Goal: Task Accomplishment & Management: Use online tool/utility

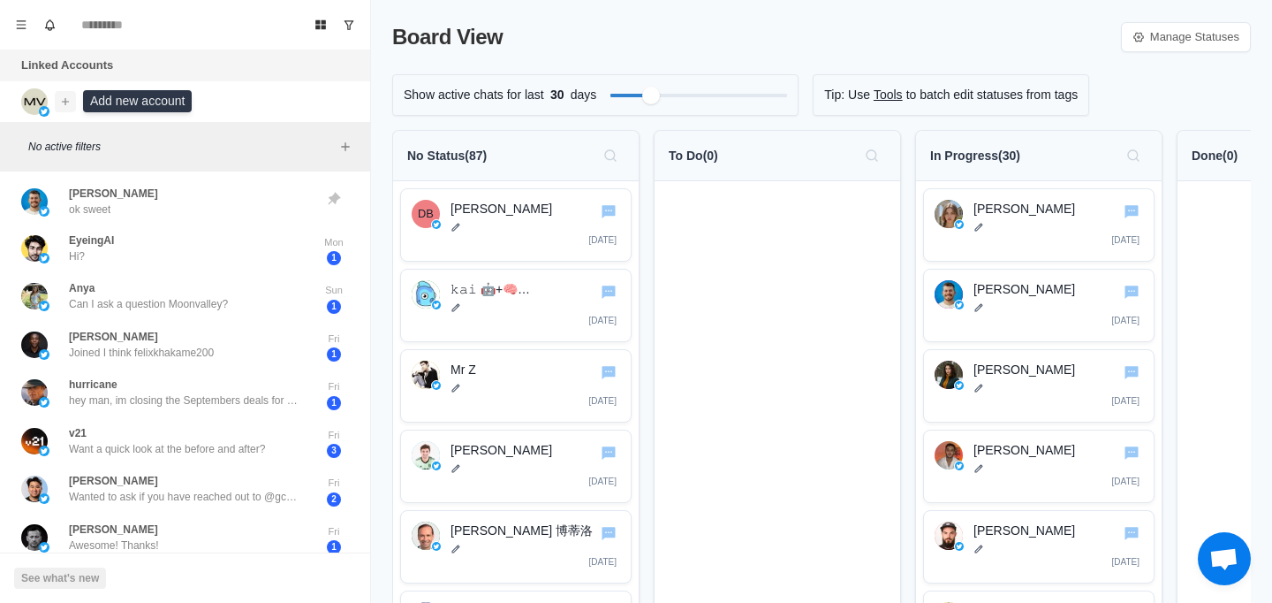
click at [69, 101] on icon "Add account" at bounding box center [65, 101] width 12 height 12
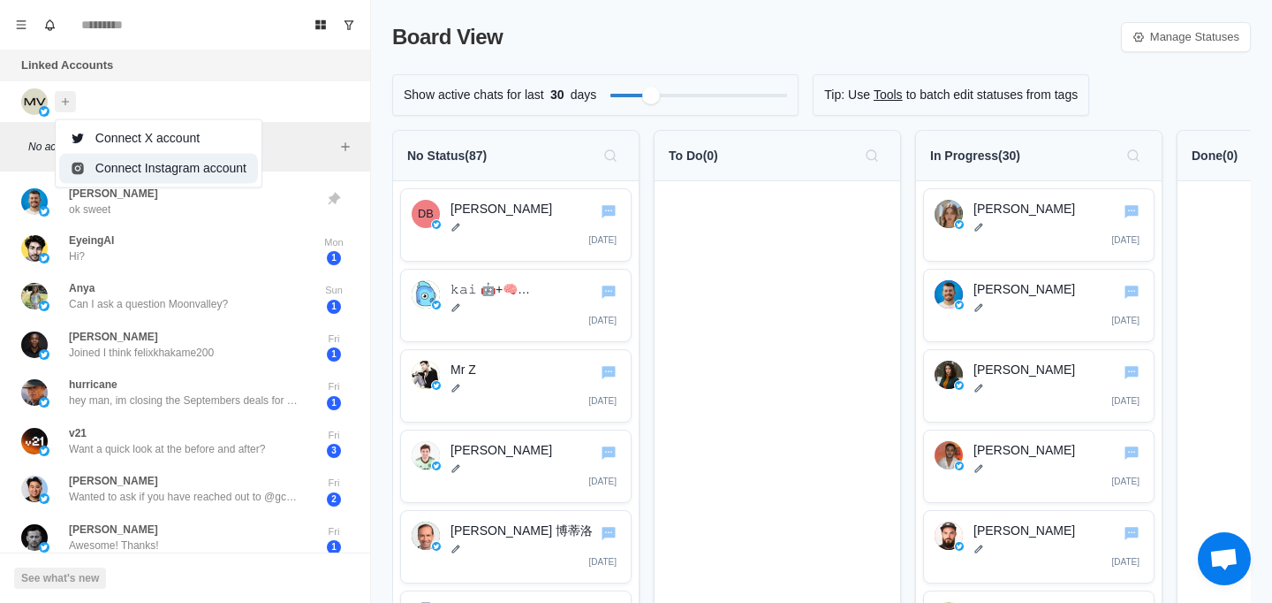
click at [136, 162] on button "Connect Instagram account" at bounding box center [158, 168] width 199 height 30
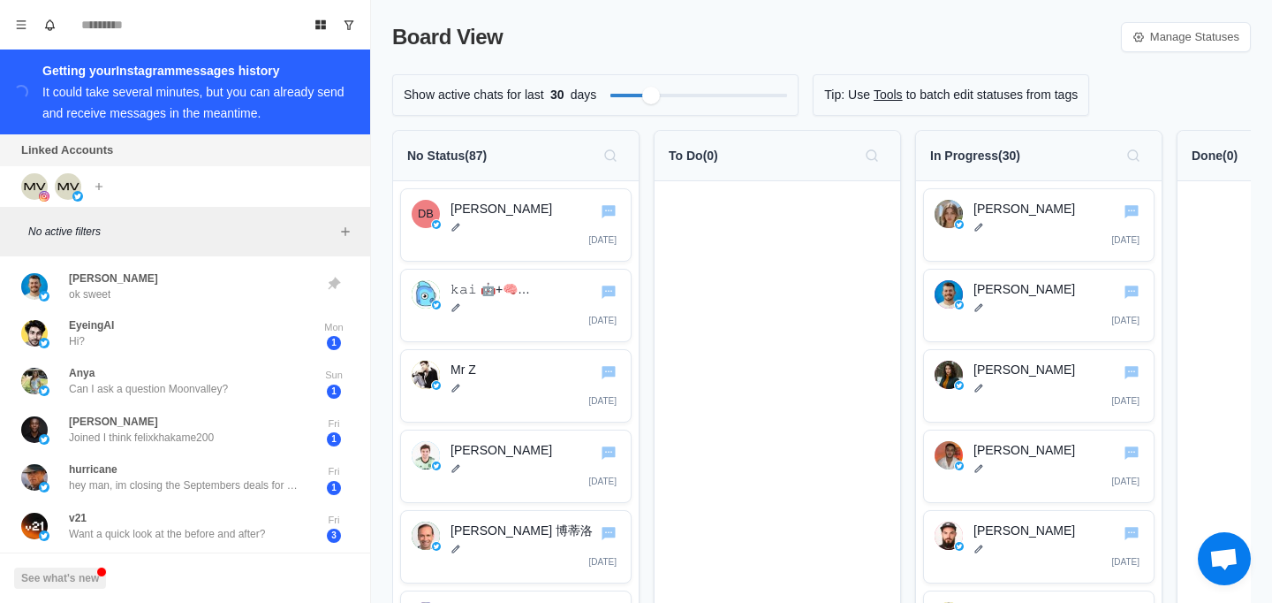
click at [1226, 573] on span "Open chat" at bounding box center [1224, 558] width 53 height 53
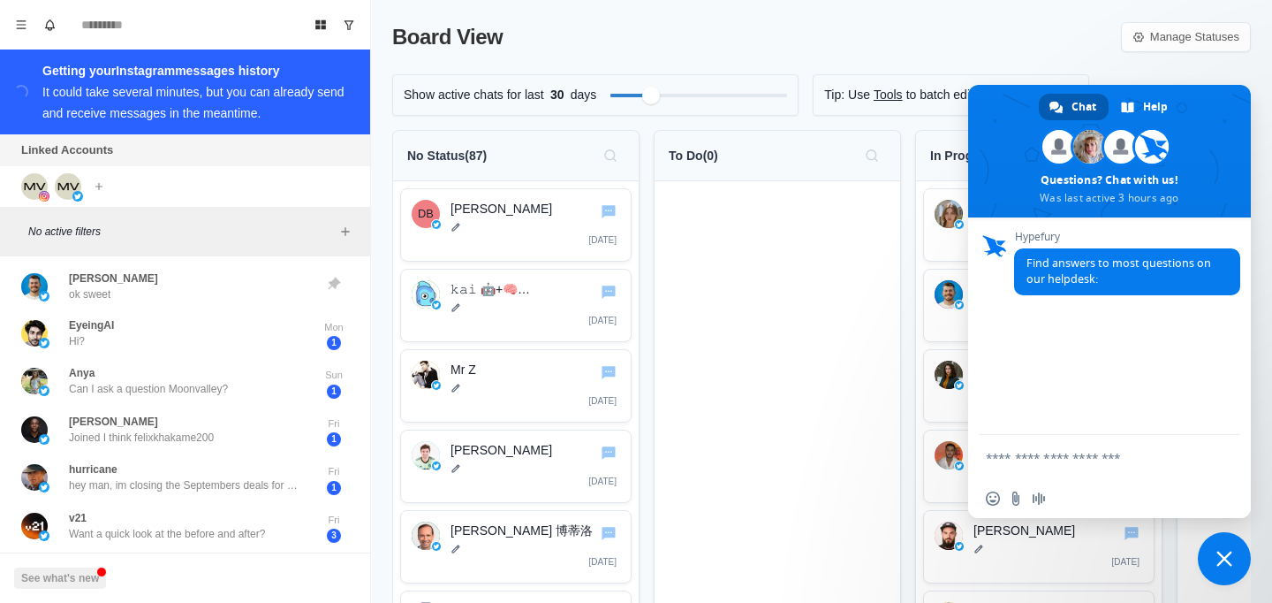
click at [1116, 444] on textarea "Compose your message..." at bounding box center [1092, 457] width 212 height 44
type textarea "*"
type textarea "**********"
click at [1010, 497] on input "Send a file" at bounding box center [1016, 498] width 14 height 14
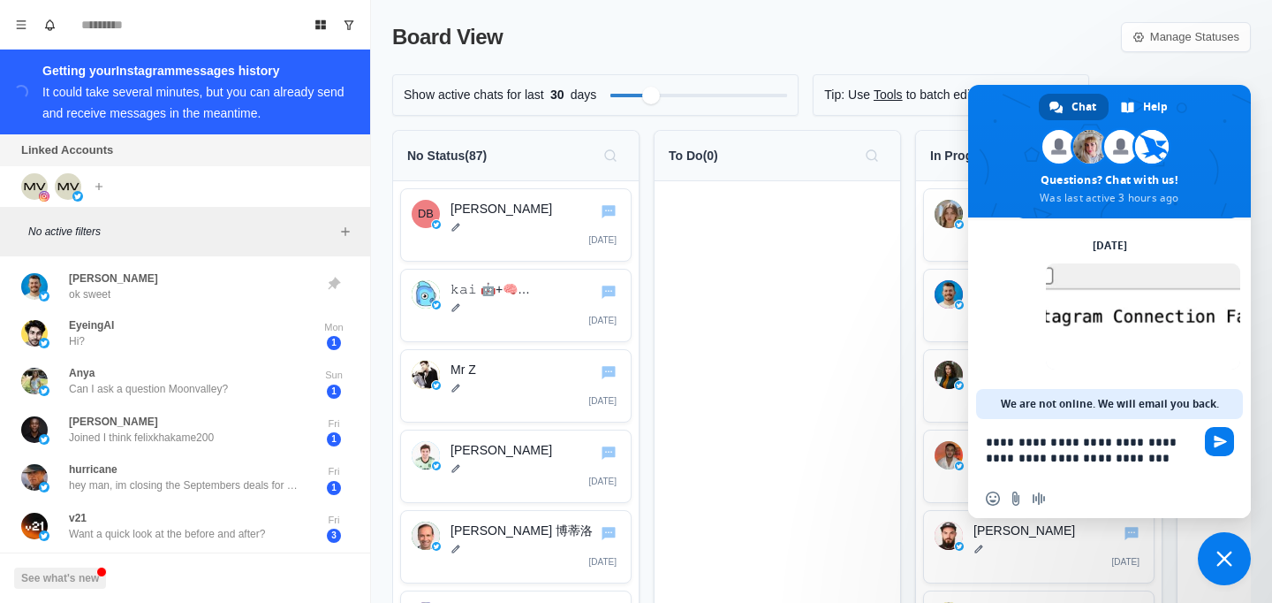
scroll to position [82, 0]
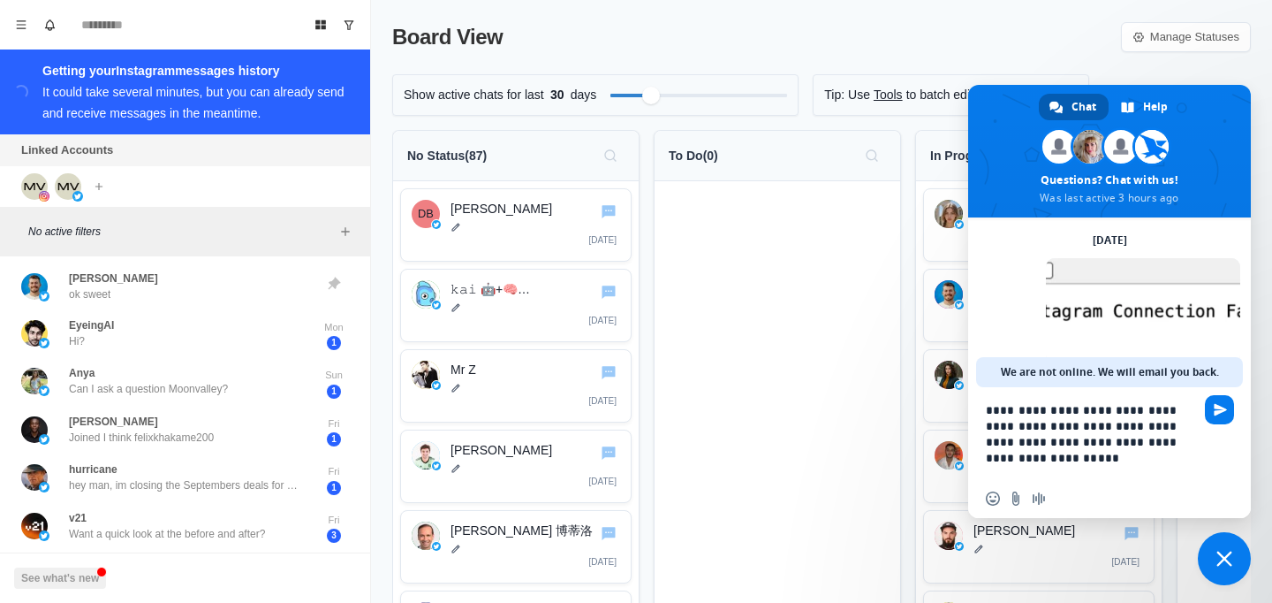
click at [1032, 435] on textarea "**********" at bounding box center [1092, 433] width 212 height 92
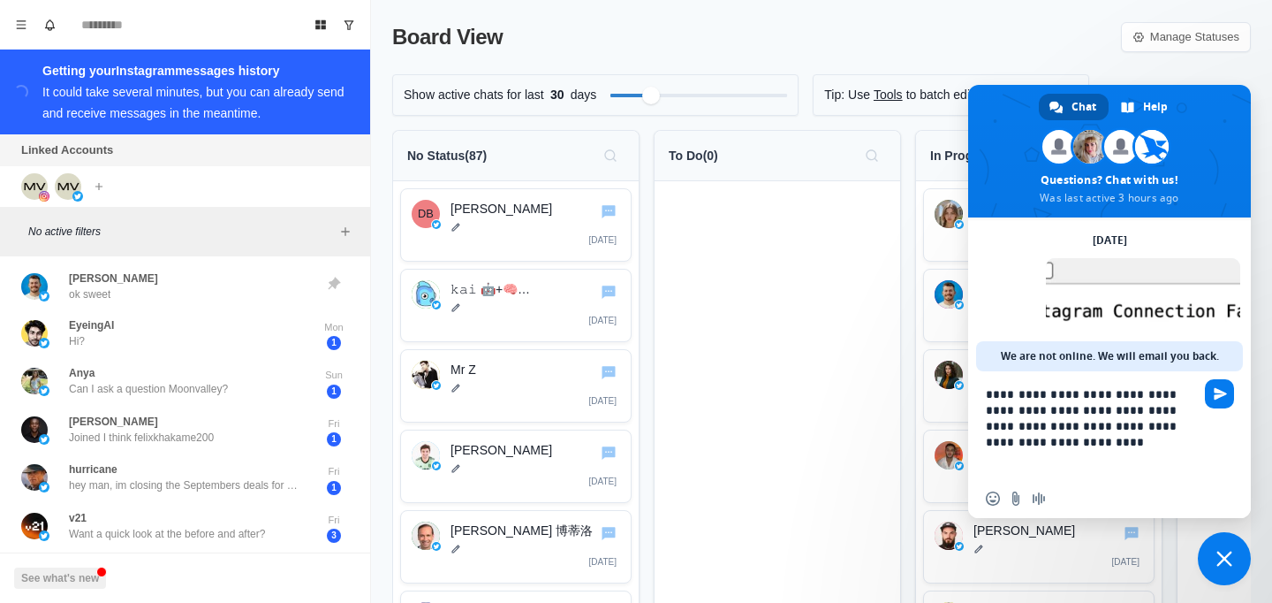
type textarea "**********"
click at [1081, 446] on textarea "**********" at bounding box center [1092, 425] width 212 height 108
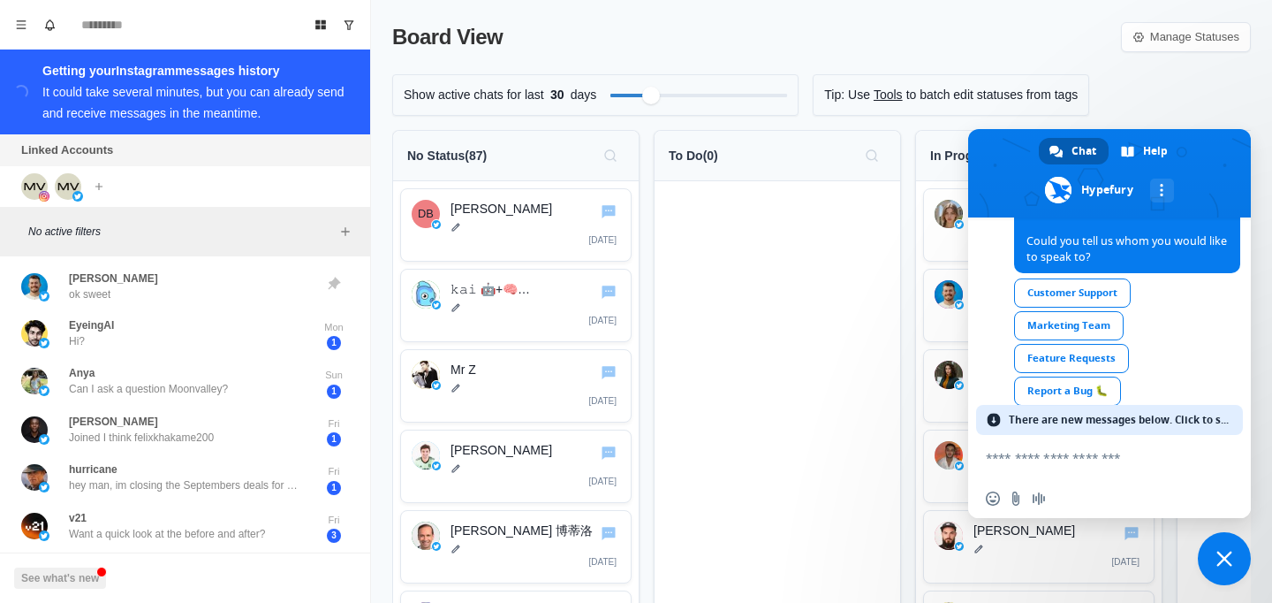
scroll to position [427, 0]
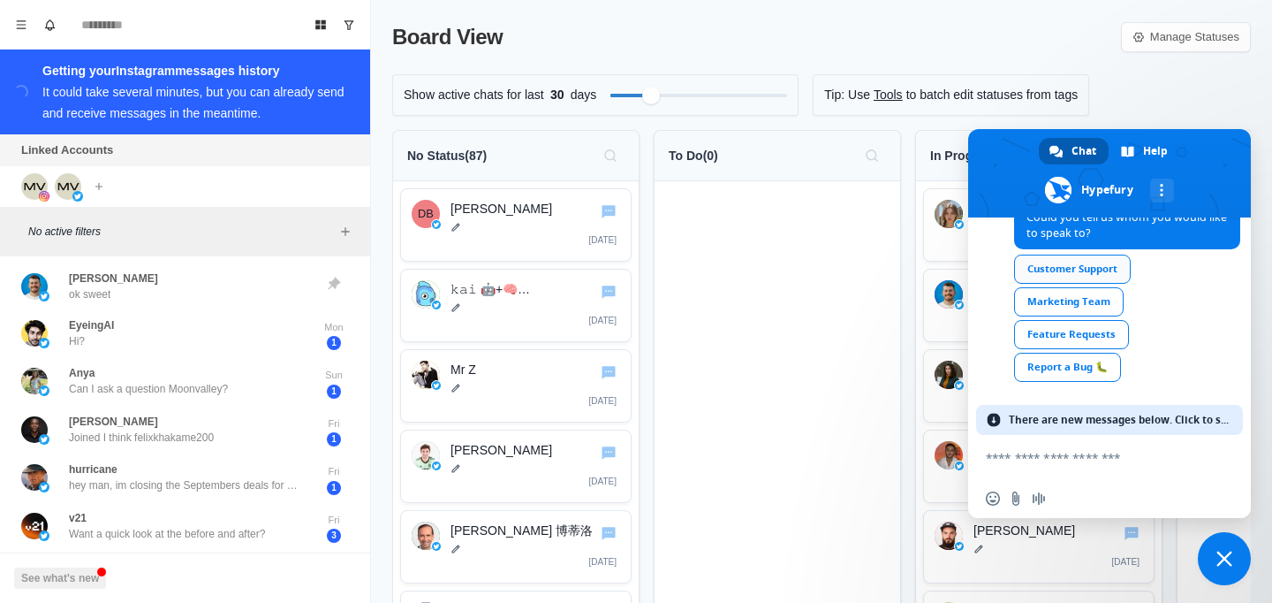
click at [1052, 274] on link "Customer Support" at bounding box center [1072, 268] width 117 height 29
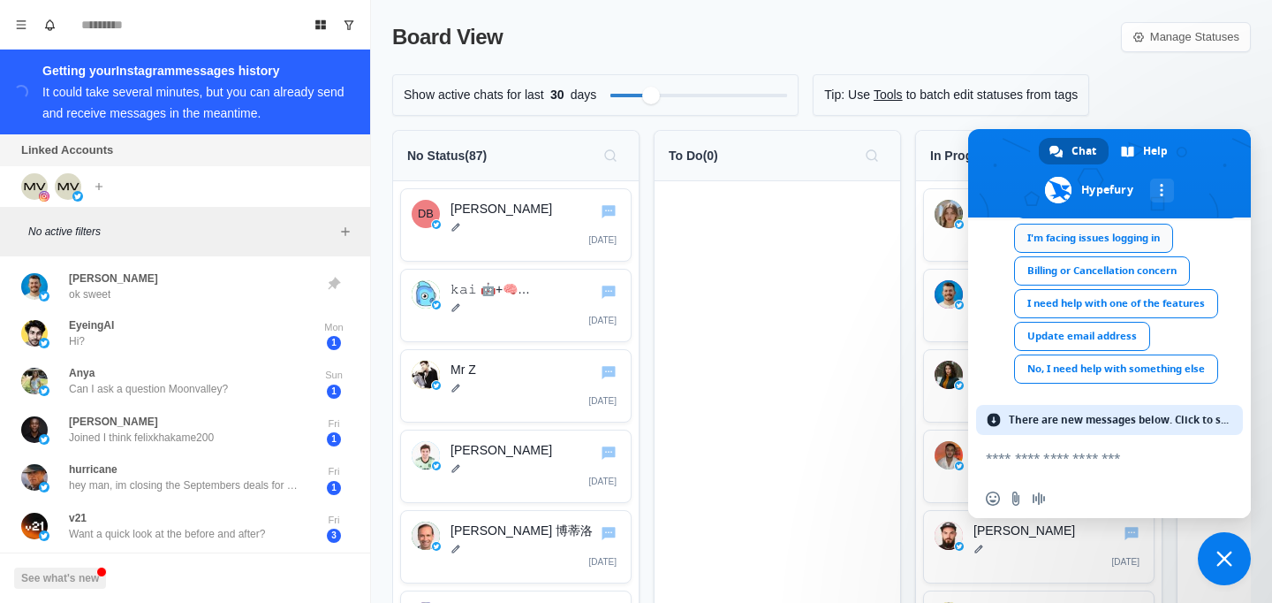
scroll to position [649, 0]
click at [1174, 309] on link "I need help with one of the features" at bounding box center [1116, 301] width 204 height 29
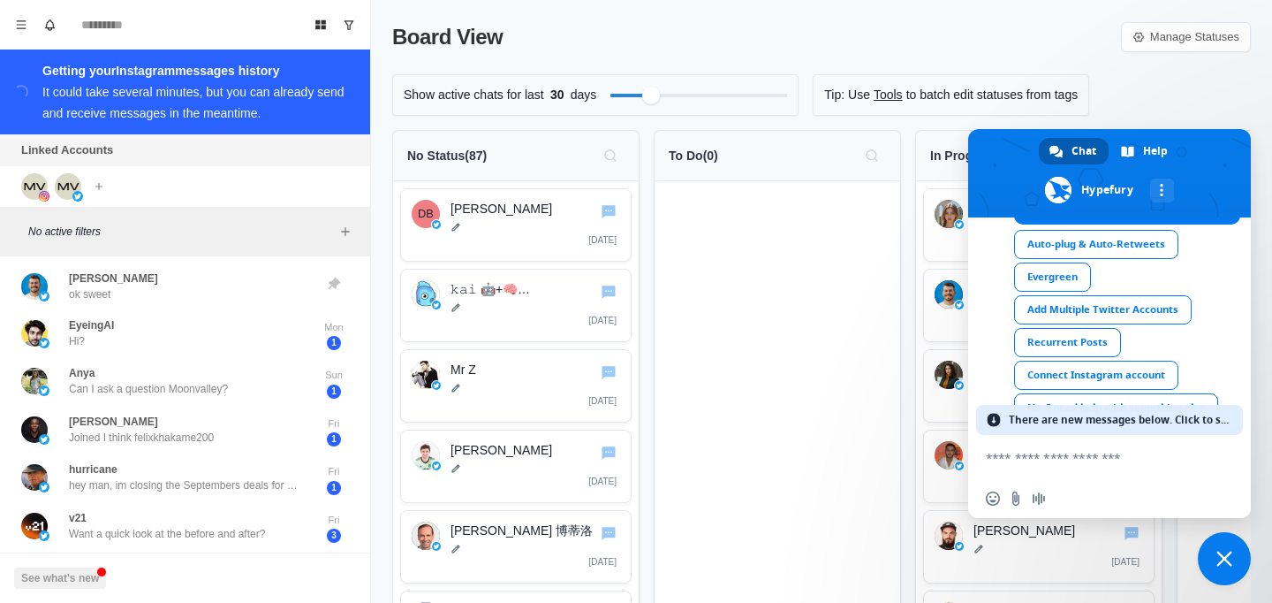
scroll to position [903, 0]
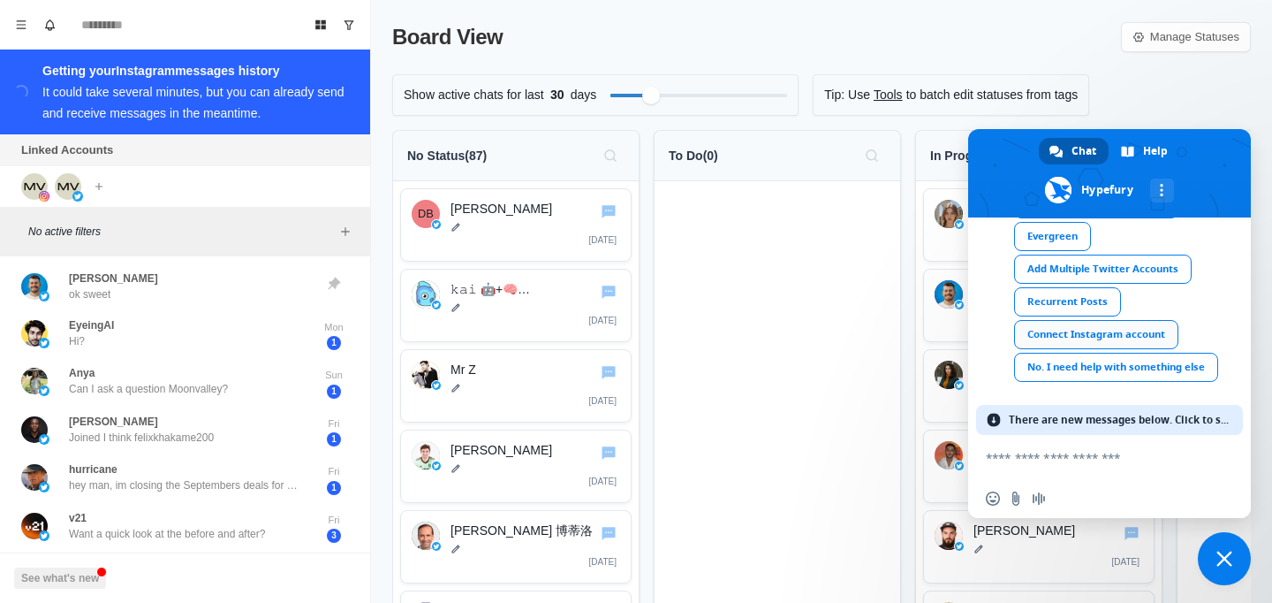
click at [1136, 326] on link "Connect Instagram account" at bounding box center [1096, 334] width 164 height 29
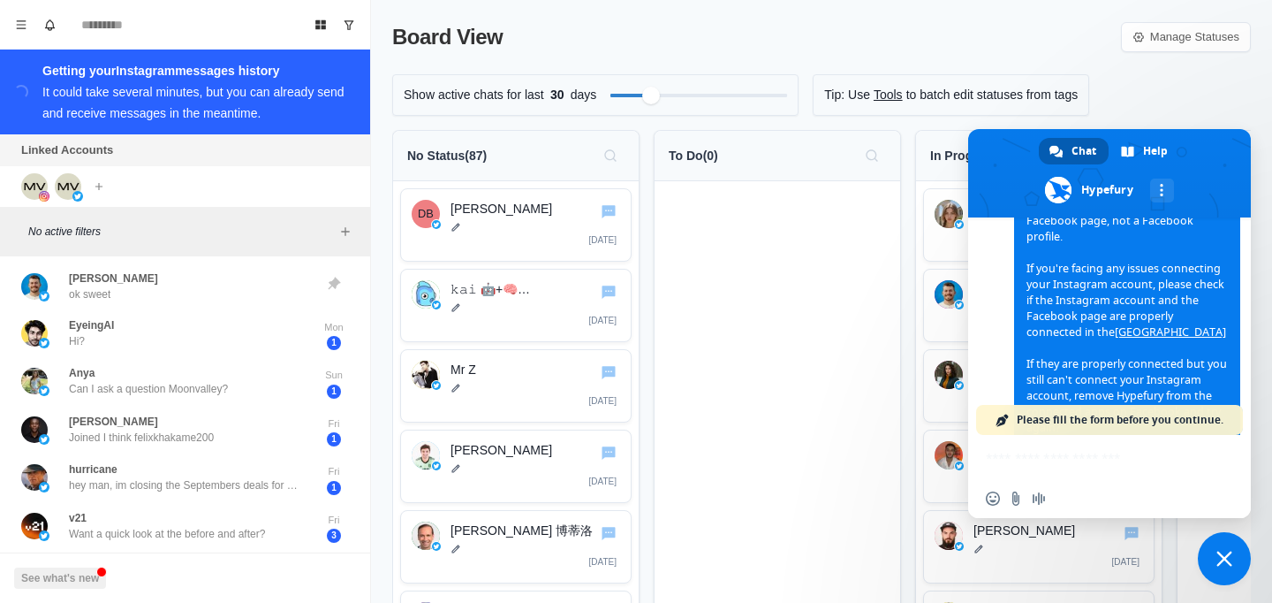
scroll to position [1134, 0]
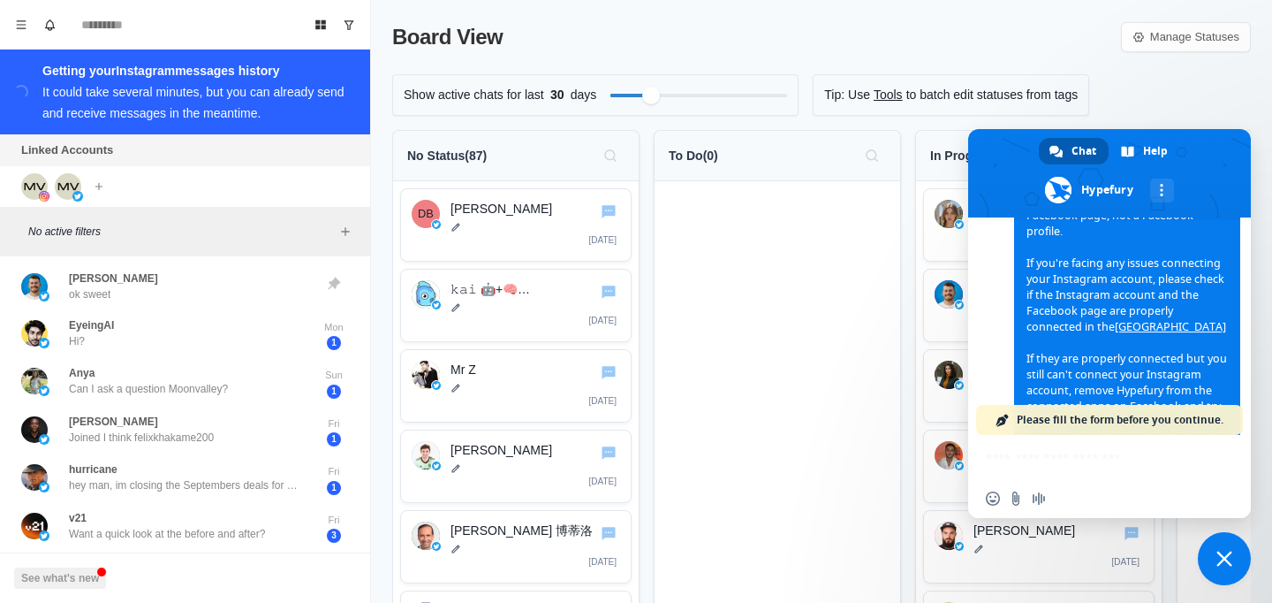
click at [1115, 334] on link "[GEOGRAPHIC_DATA]" at bounding box center [1170, 326] width 111 height 15
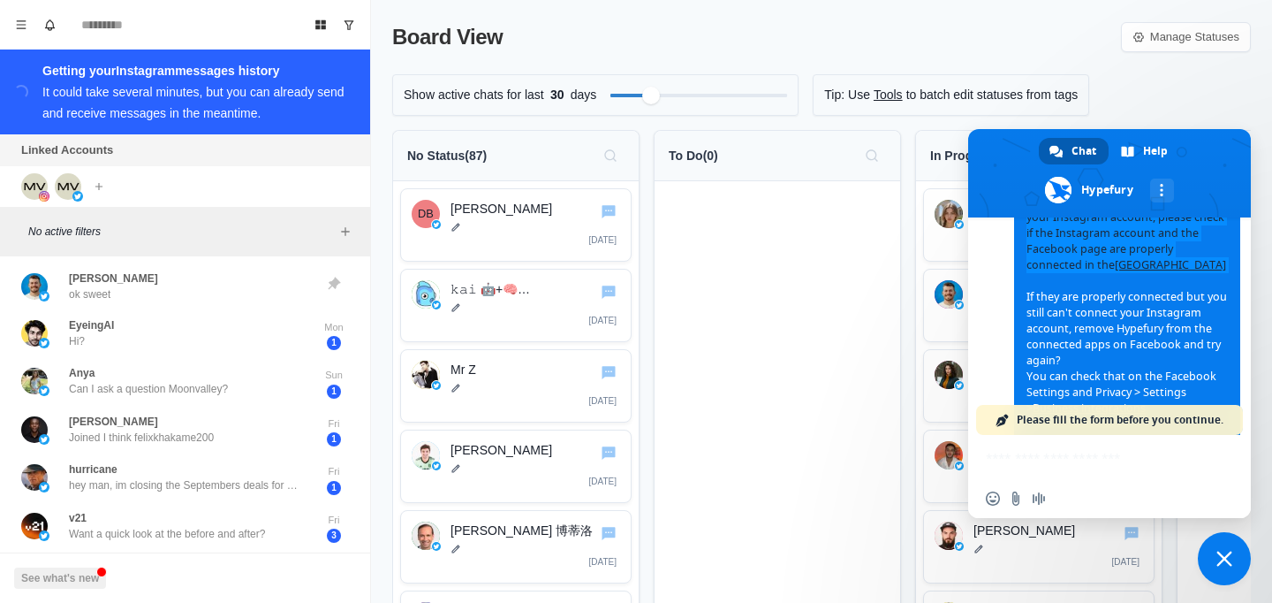
drag, startPoint x: 1019, startPoint y: 324, endPoint x: 1147, endPoint y: 288, distance: 133.1
click at [1147, 288] on span "For the Instagram integration to work properly, the Instagram account must be a…" at bounding box center [1127, 281] width 226 height 381
copy span "For the Instagram integration to work properly, the Instagram account must be a…"
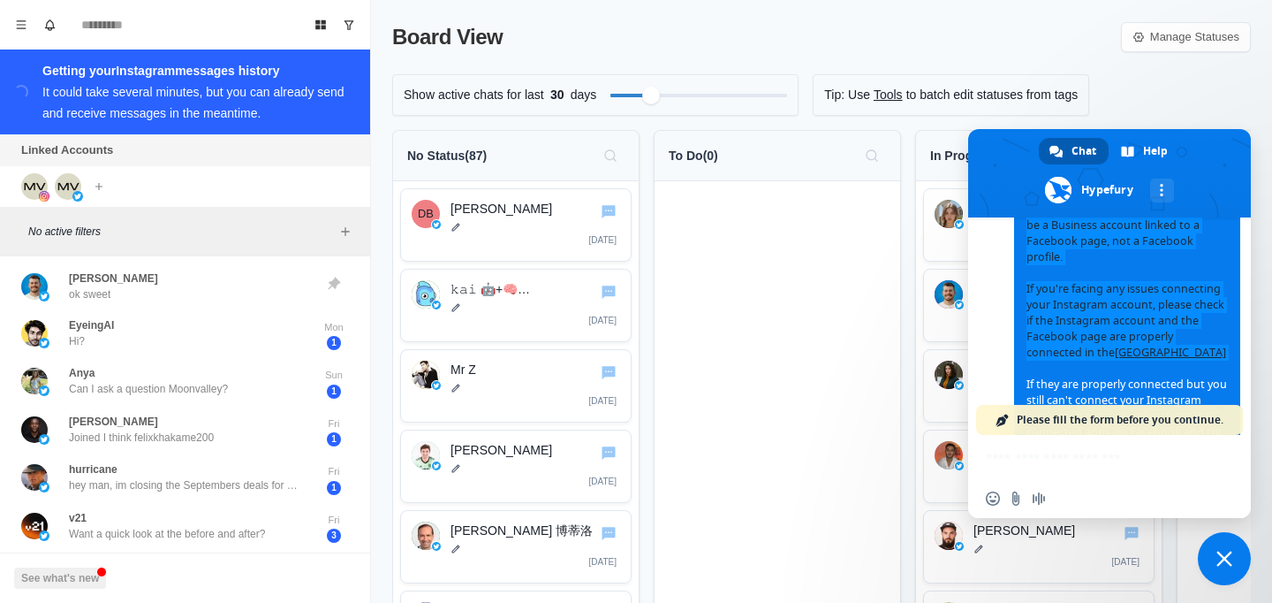
click at [1120, 307] on span "For the Instagram integration to work properly, the Instagram account must be a…" at bounding box center [1127, 368] width 201 height 365
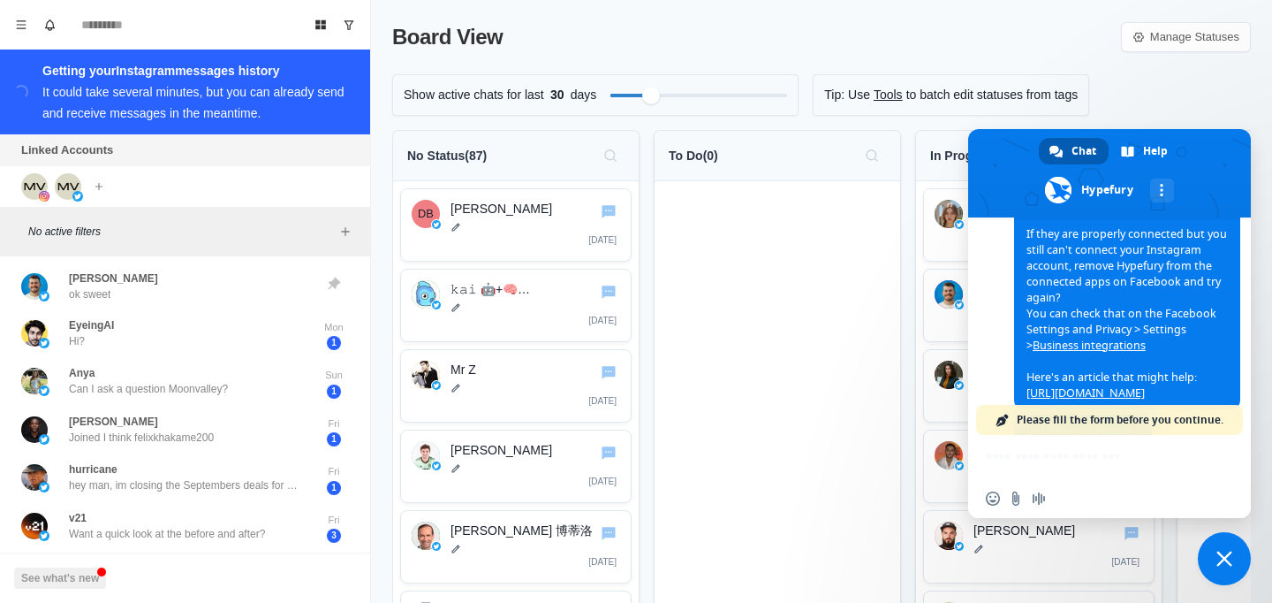
scroll to position [1250, 0]
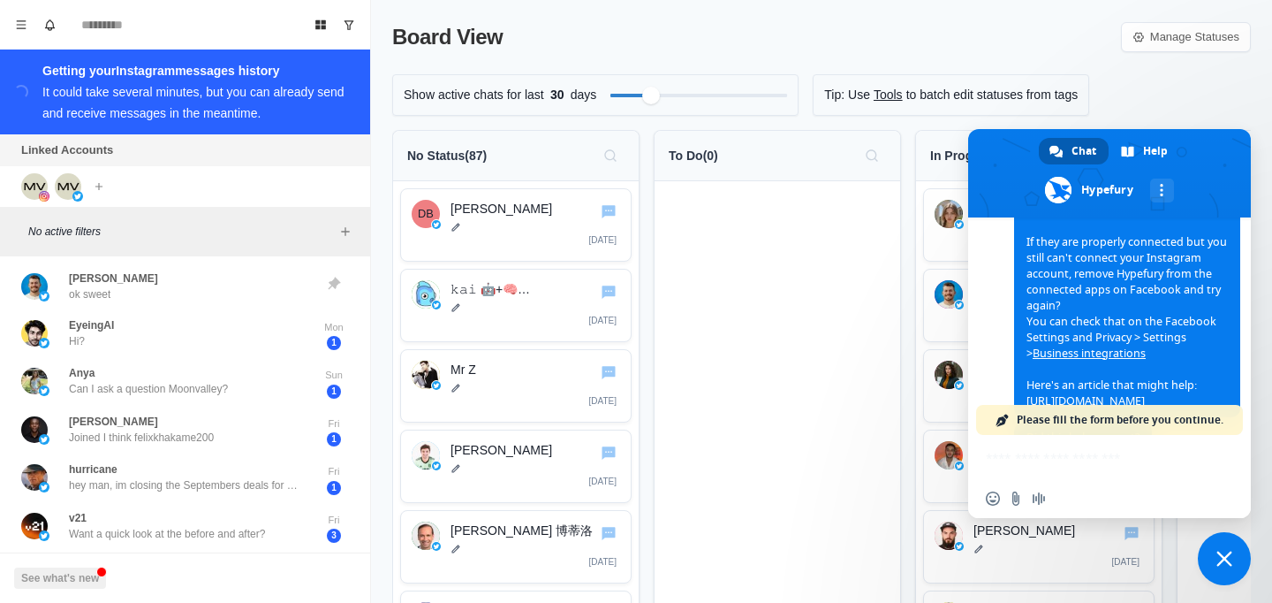
click at [1002, 464] on div "Network offline. Reconnecting... No messages can be received or sent for now. H…" at bounding box center [1109, 367] width 283 height 300
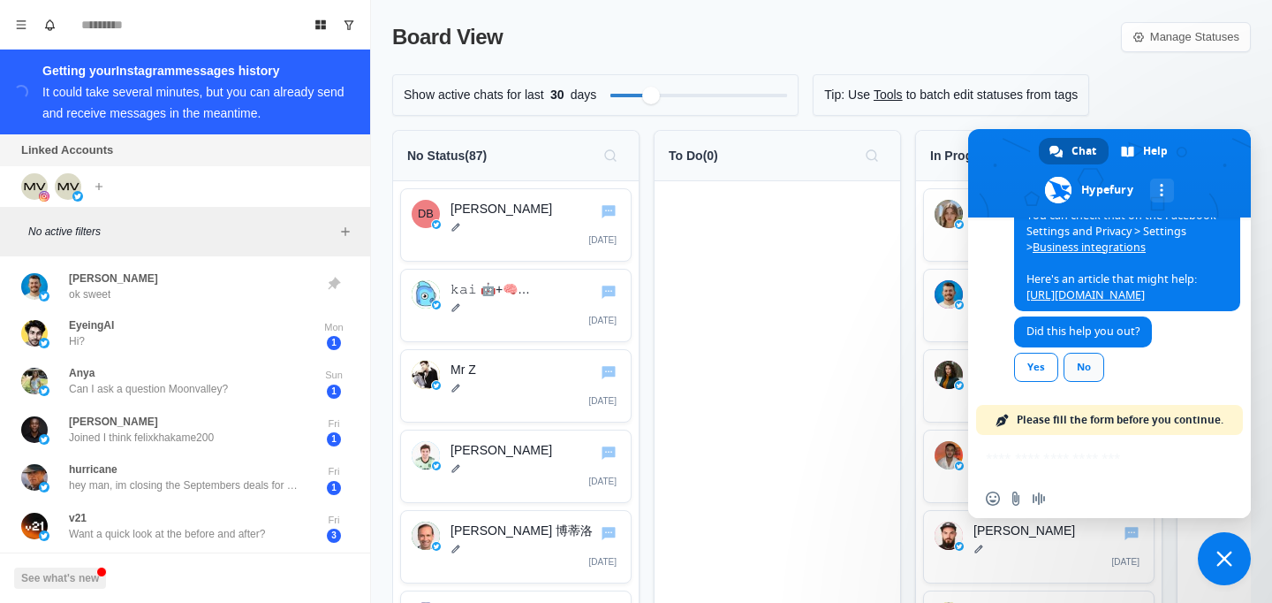
click at [1092, 373] on link "No" at bounding box center [1084, 367] width 41 height 29
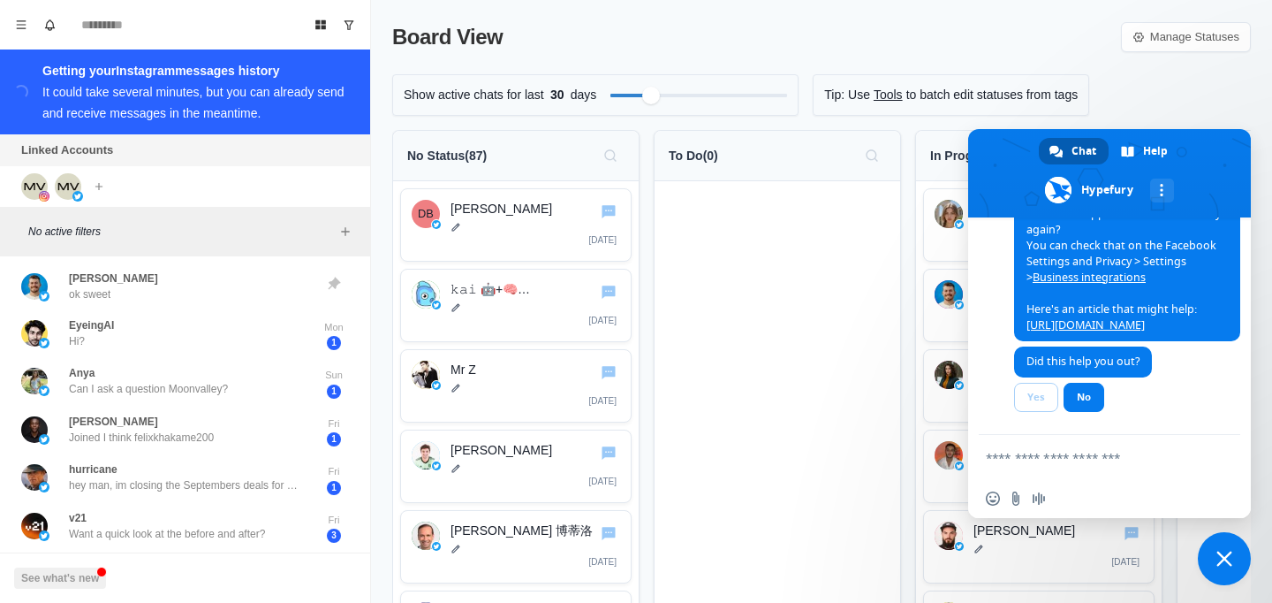
scroll to position [1377, 0]
click at [1095, 449] on textarea "Compose your message..." at bounding box center [1092, 457] width 212 height 44
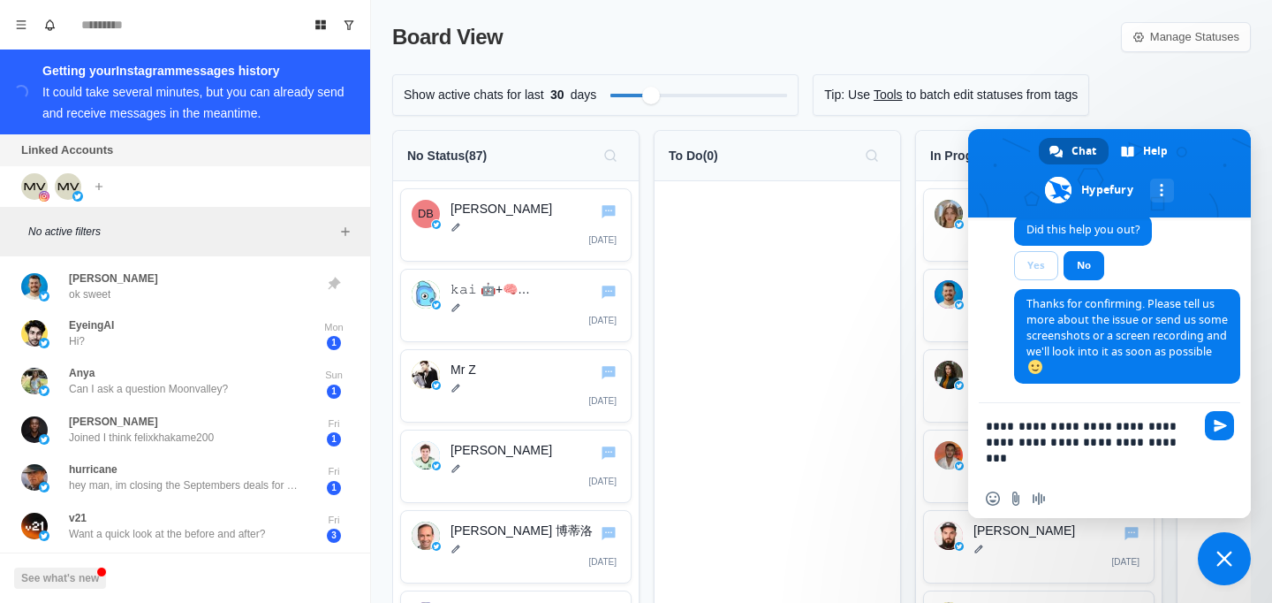
click at [1155, 429] on textarea "**********" at bounding box center [1092, 441] width 212 height 76
click at [1177, 441] on textarea "**********" at bounding box center [1092, 441] width 212 height 76
type textarea "**********"
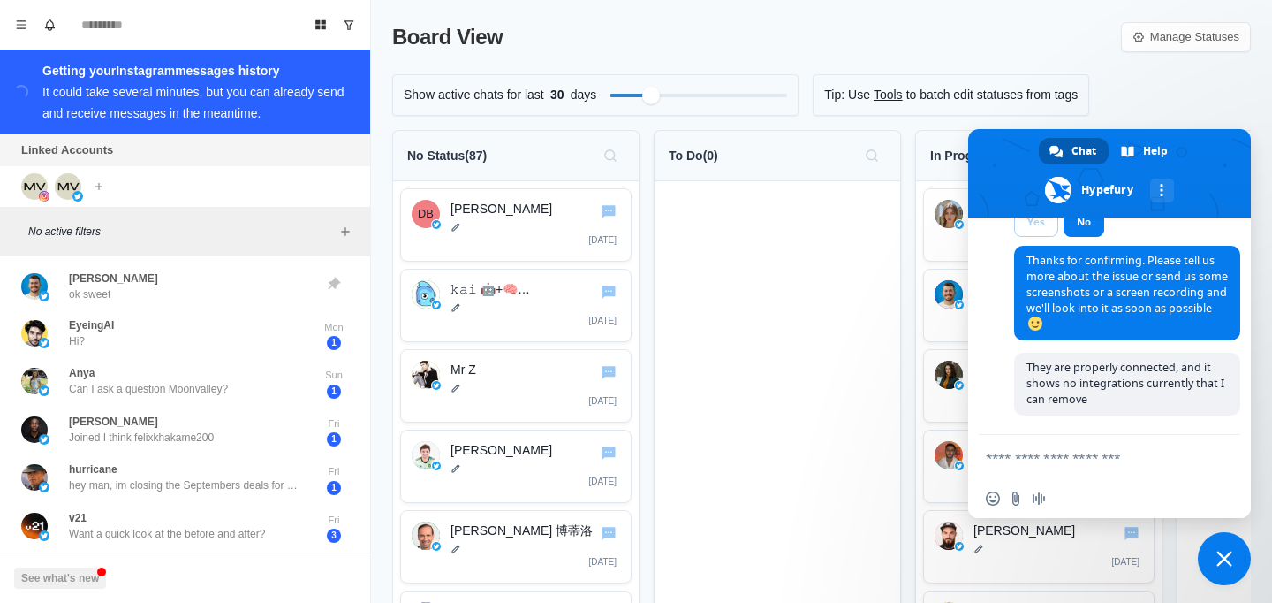
scroll to position [1555, 0]
click at [38, 184] on img at bounding box center [34, 186] width 27 height 27
click at [40, 187] on img at bounding box center [34, 186] width 27 height 27
click at [38, 182] on img at bounding box center [34, 186] width 27 height 27
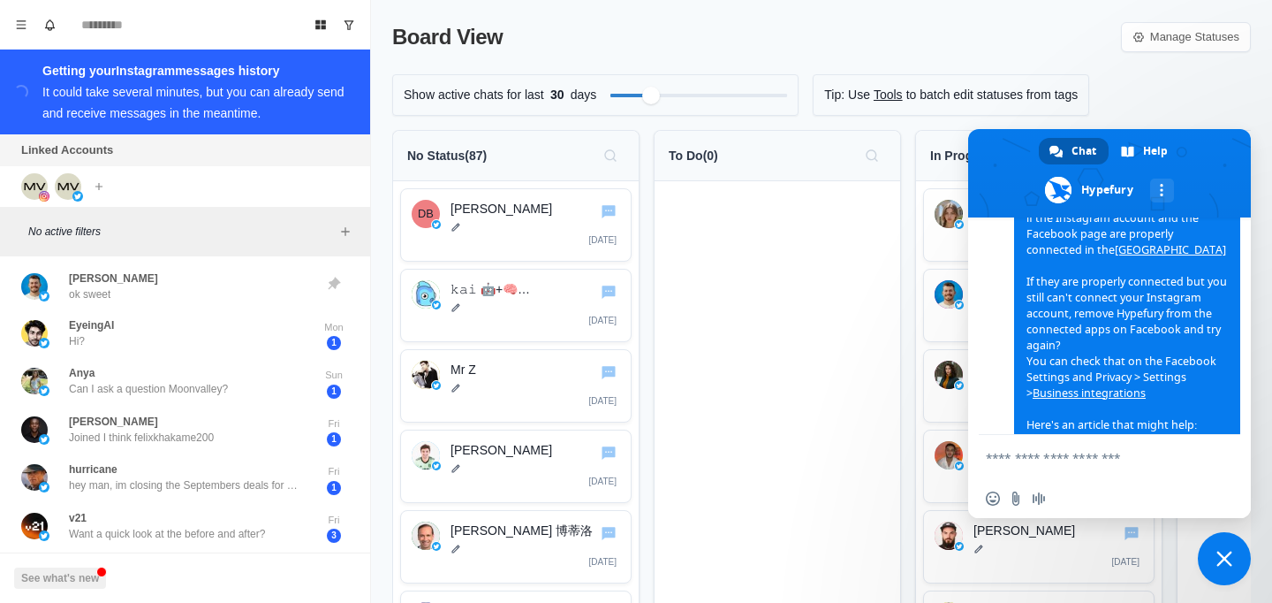
scroll to position [1195, 0]
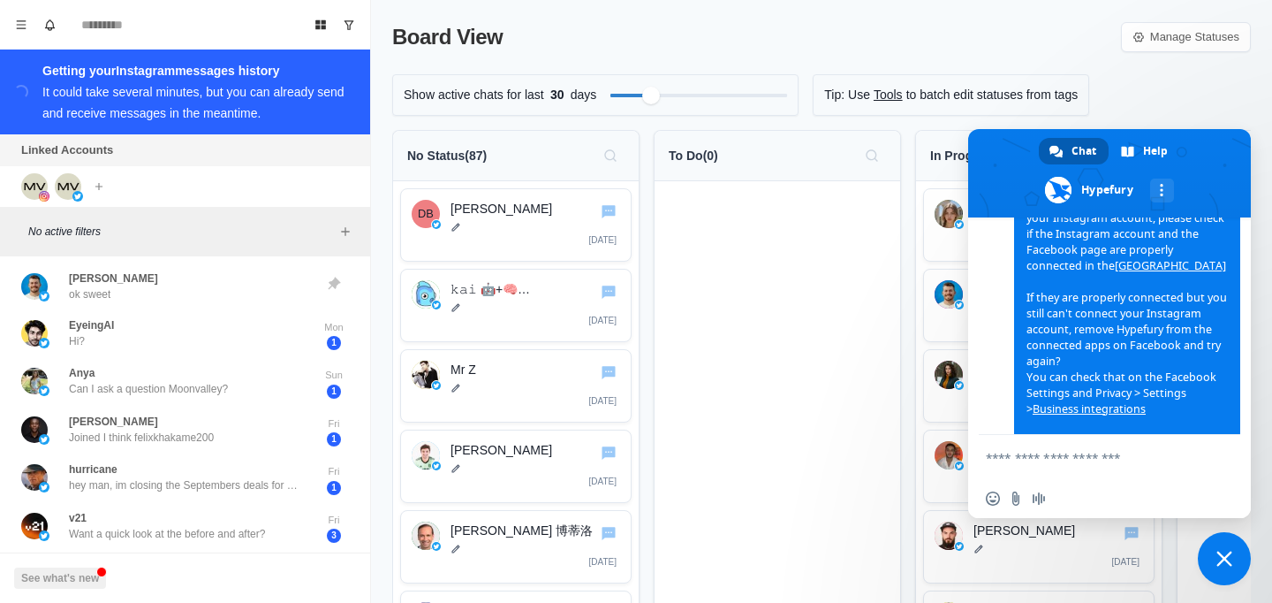
click at [1180, 77] on div "Show active chats for last 30 days Tip: Use Tools to batch edit statuses from t…" at bounding box center [821, 95] width 859 height 42
click at [1159, 163] on span "Help" at bounding box center [1155, 151] width 25 height 27
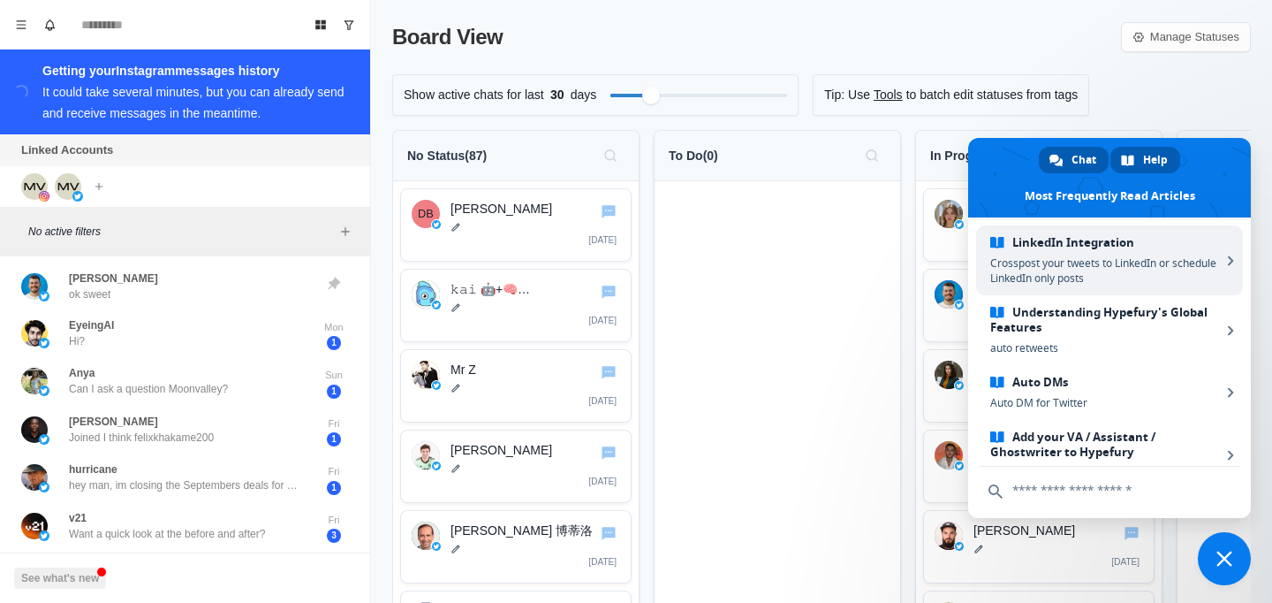
click at [1088, 168] on span "Chat" at bounding box center [1084, 160] width 25 height 27
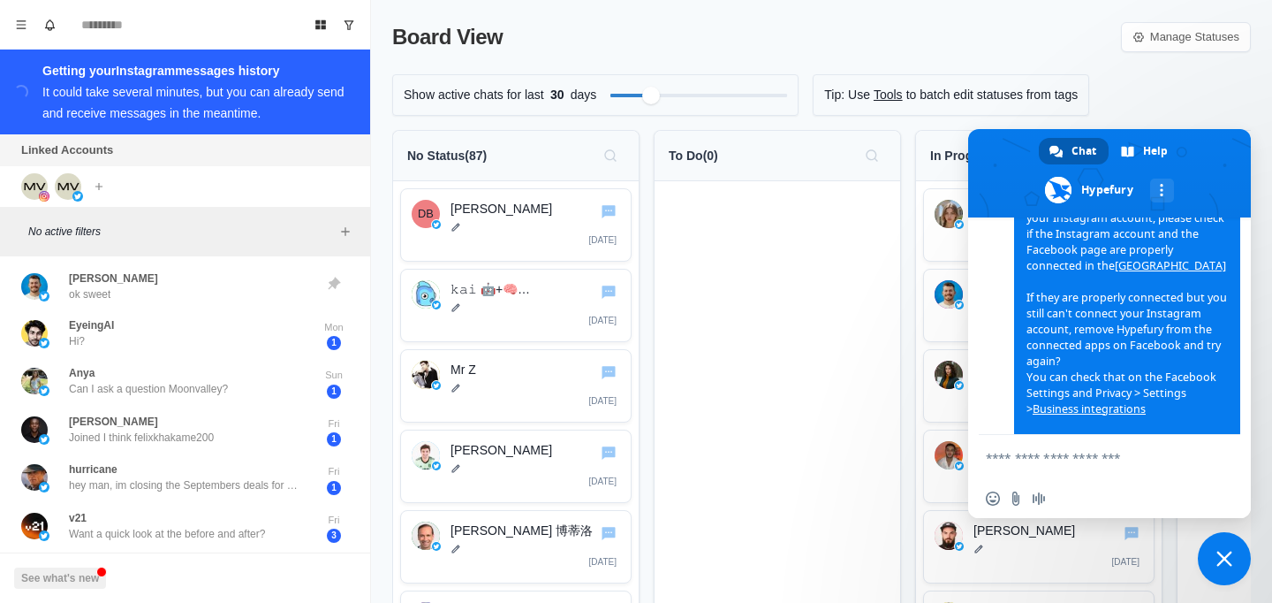
scroll to position [1555, 0]
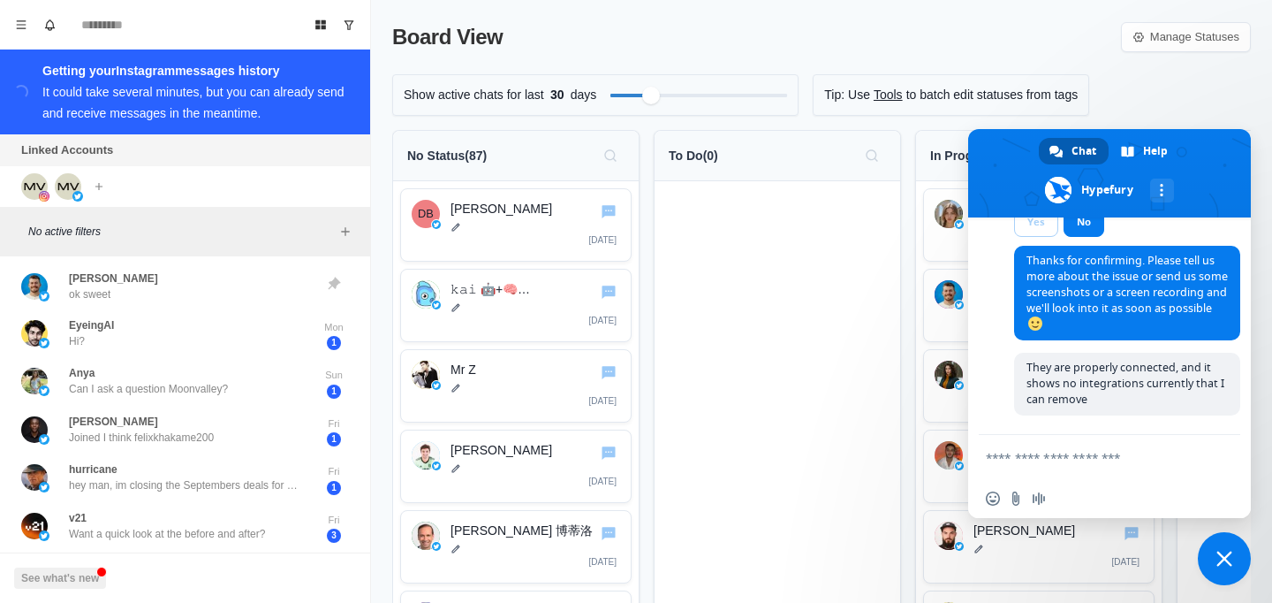
click at [1220, 550] on span "Close chat" at bounding box center [1225, 558] width 16 height 16
